Goal: Navigation & Orientation: Find specific page/section

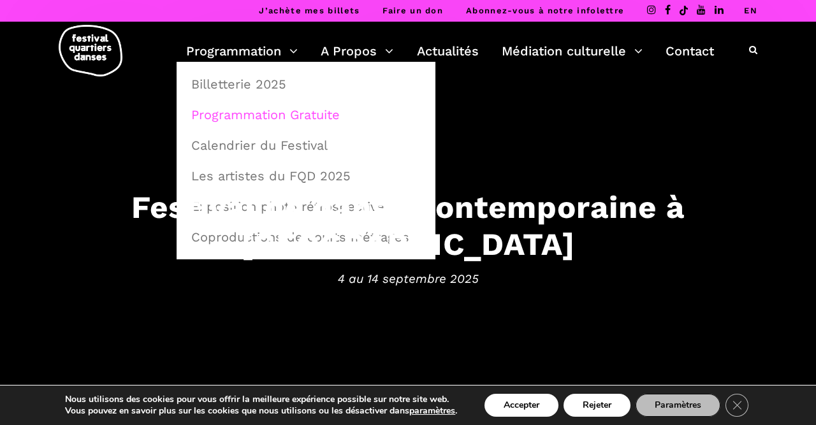
click at [215, 119] on link "Programmation Gratuite" at bounding box center [306, 114] width 245 height 29
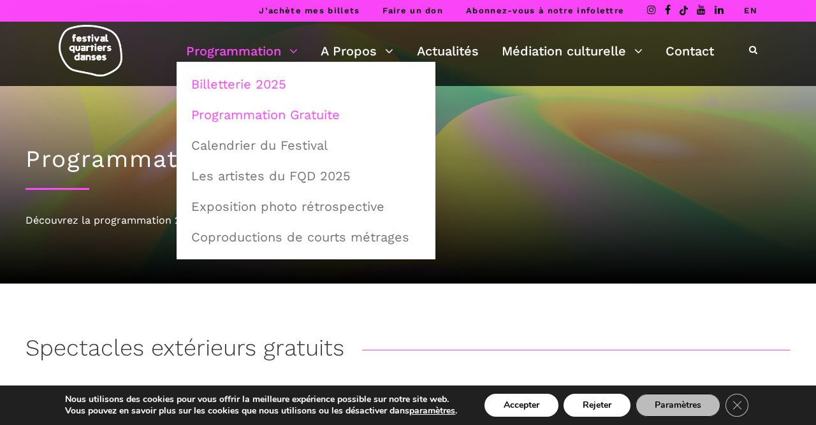
click at [243, 94] on link "Billetterie 2025" at bounding box center [306, 83] width 245 height 29
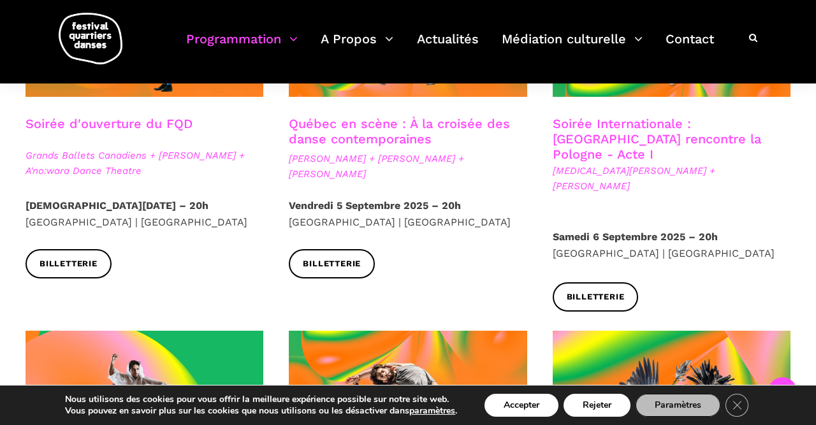
scroll to position [464, 0]
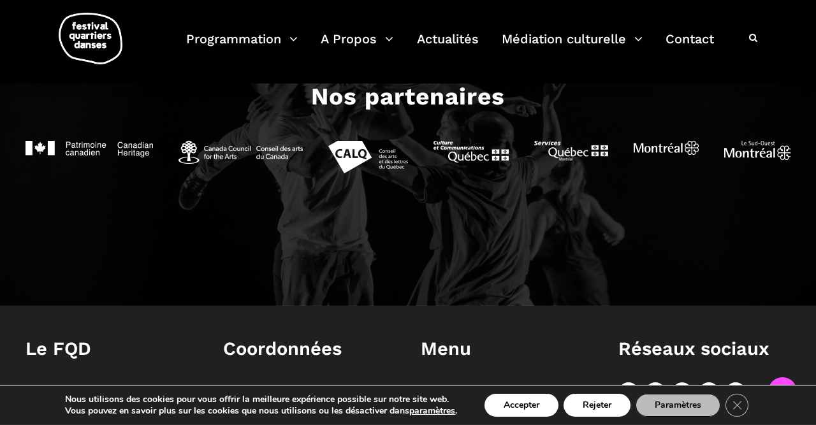
scroll to position [1258, 0]
